Goal: Information Seeking & Learning: Learn about a topic

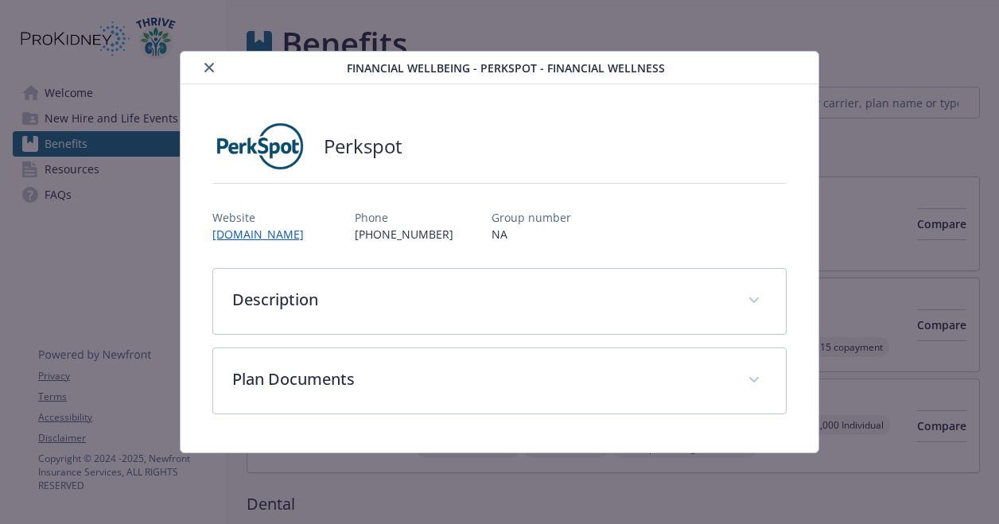
drag, startPoint x: 285, startPoint y: 71, endPoint x: 266, endPoint y: 64, distance: 20.1
click at [266, 64] on div "details for plan Financial Wellbeing - Perkspot - Financial Wellness" at bounding box center [267, 67] width 160 height 19
click at [208, 70] on icon "close" at bounding box center [209, 68] width 10 height 10
